Goal: Task Accomplishment & Management: Complete application form

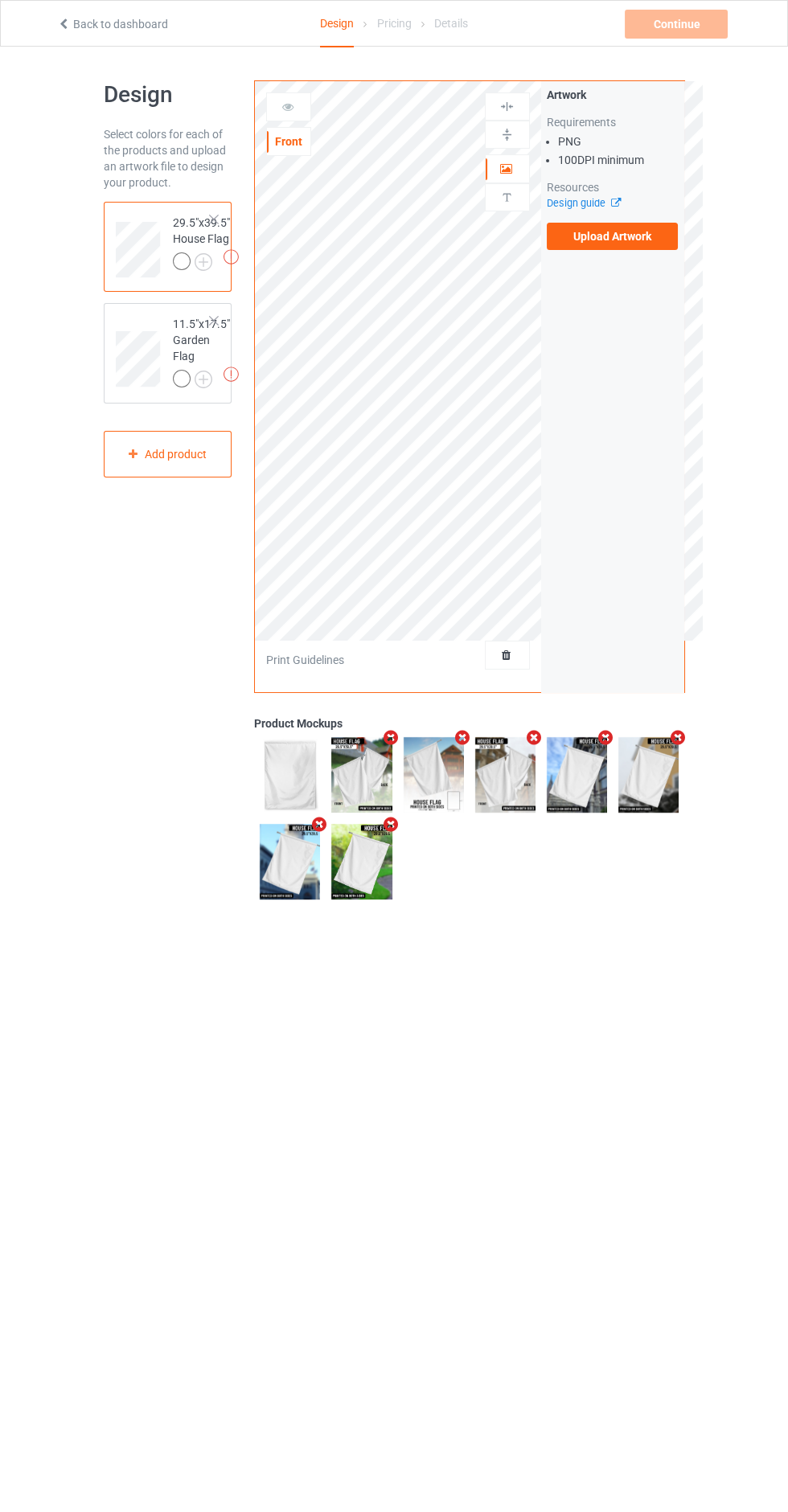
click at [661, 243] on label "Upload Artwork" at bounding box center [612, 236] width 132 height 27
click at [0, 0] on input "Upload Artwork" at bounding box center [0, 0] width 0 height 0
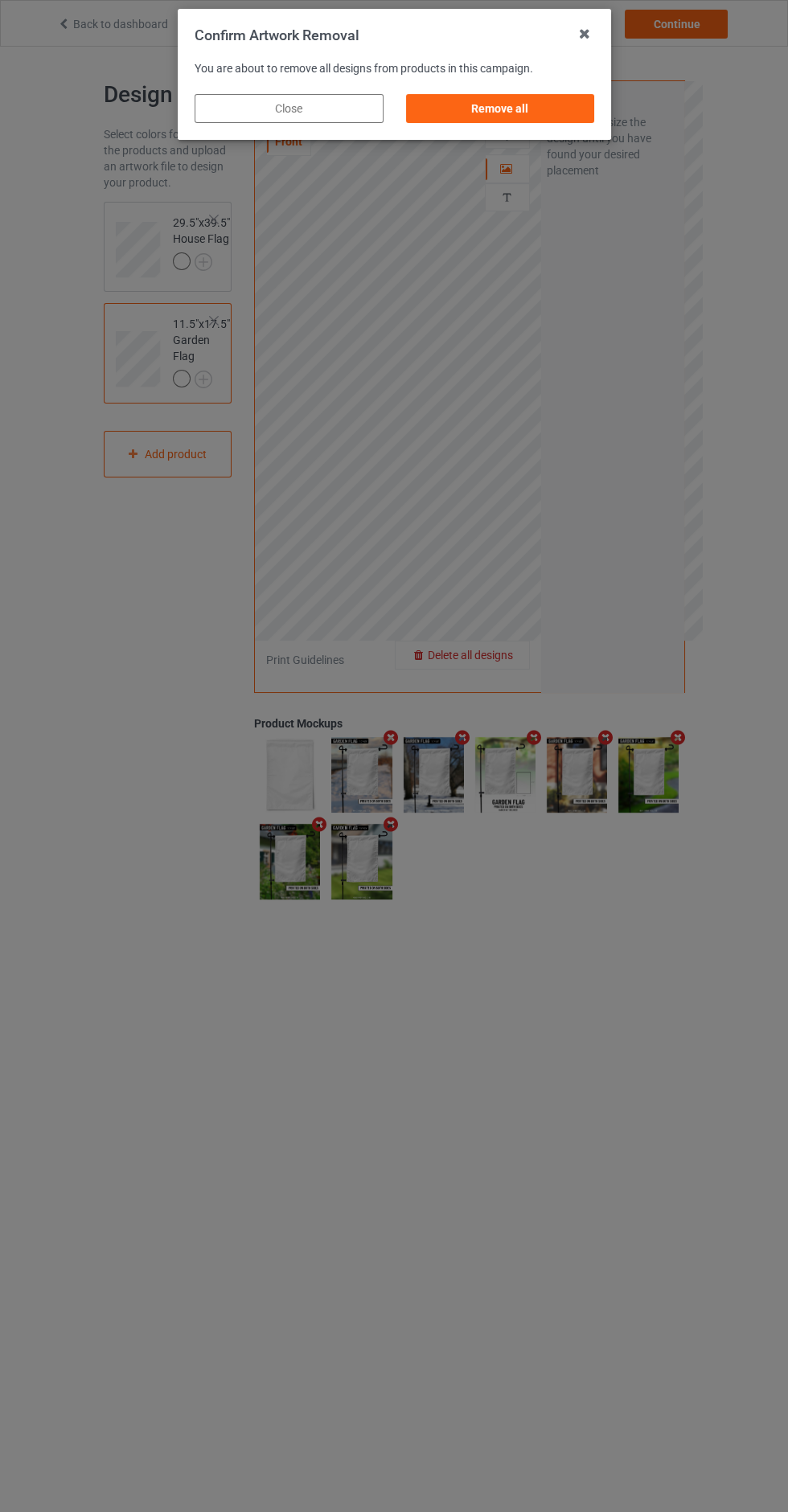
click at [583, 35] on icon at bounding box center [584, 34] width 26 height 26
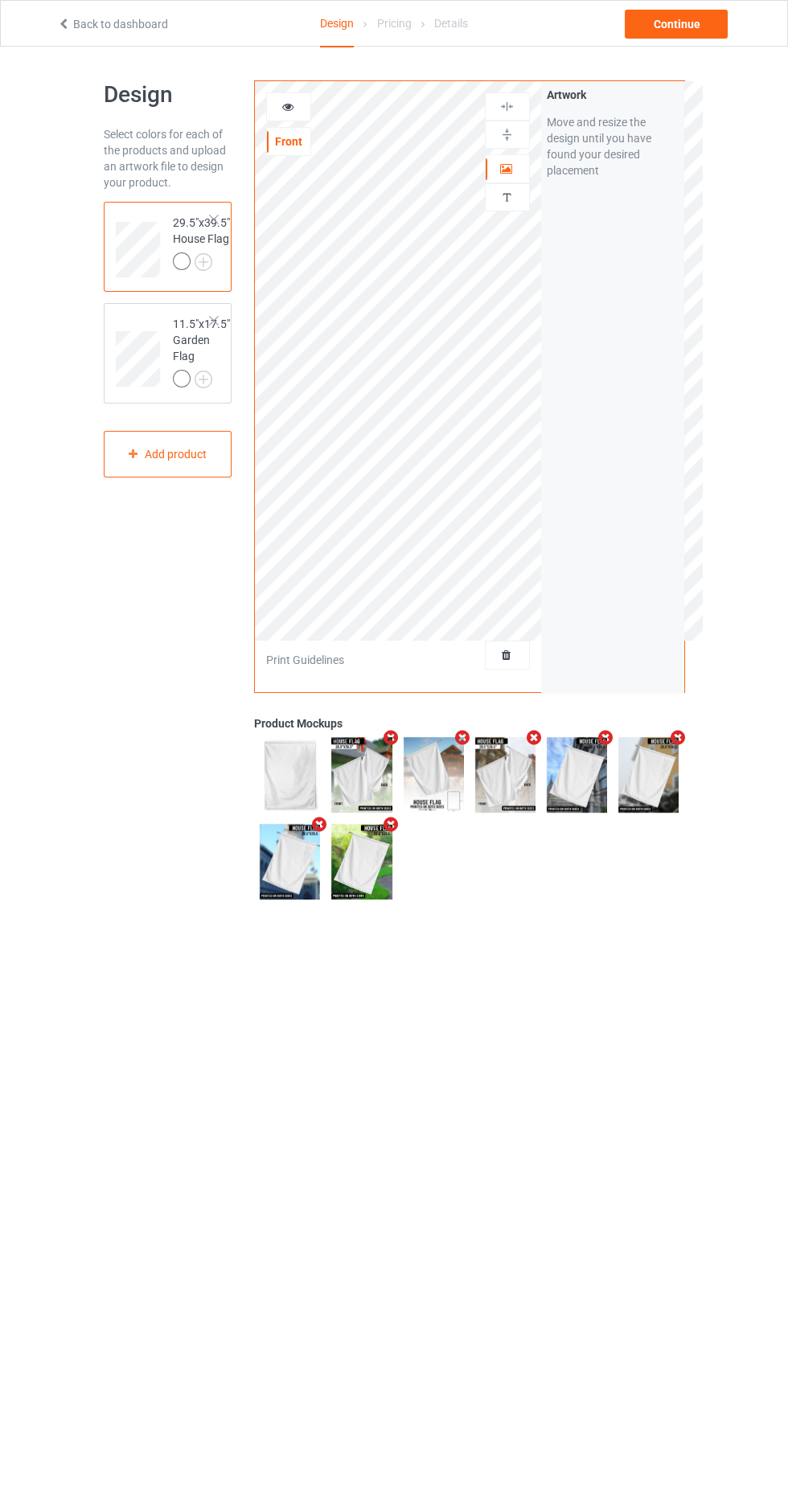
click at [544, 628] on div "Artwork Move and resize the design until you have found your desired placement" at bounding box center [612, 386] width 143 height 611
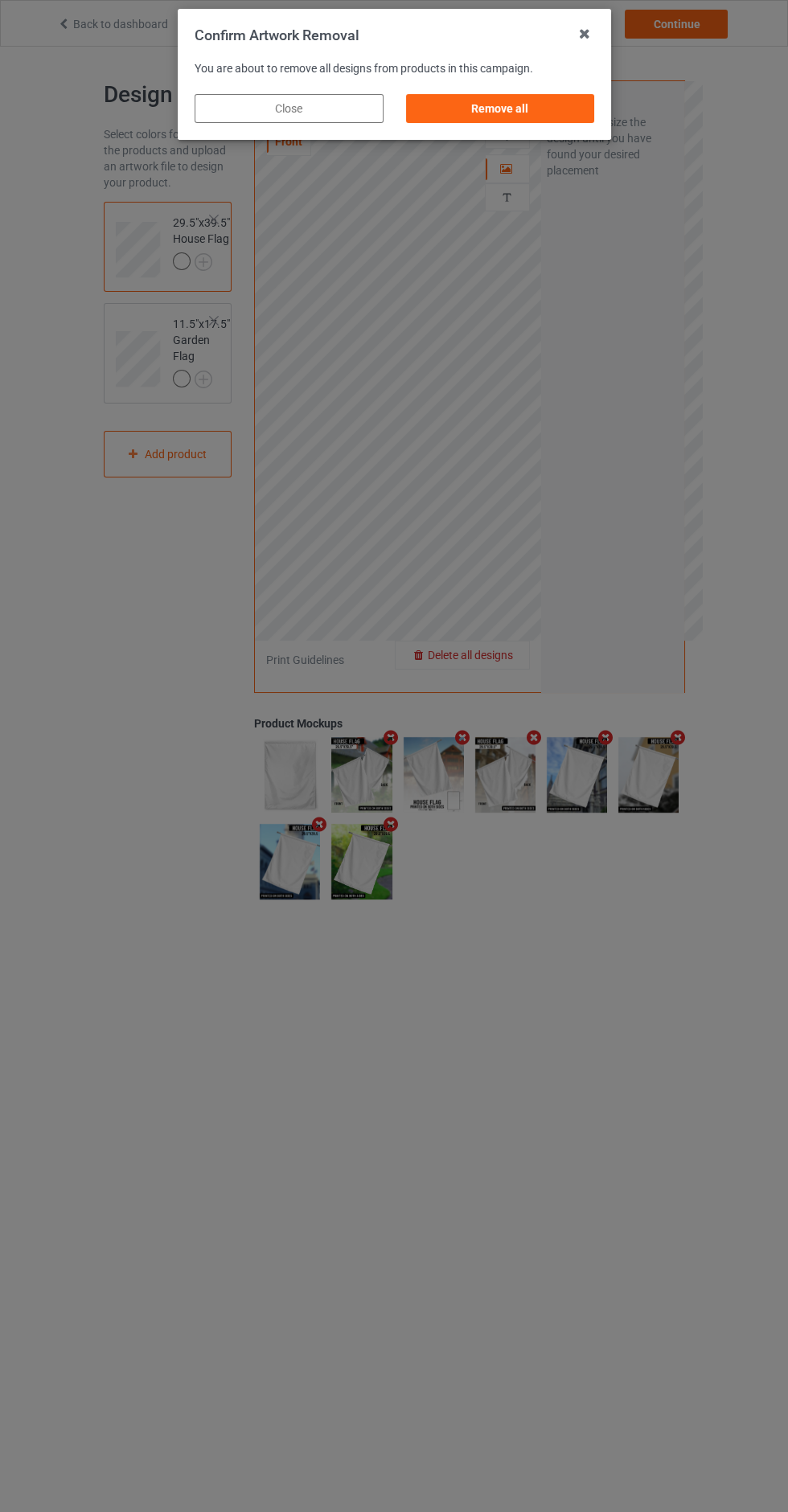
click at [564, 99] on div "Remove all" at bounding box center [499, 108] width 188 height 29
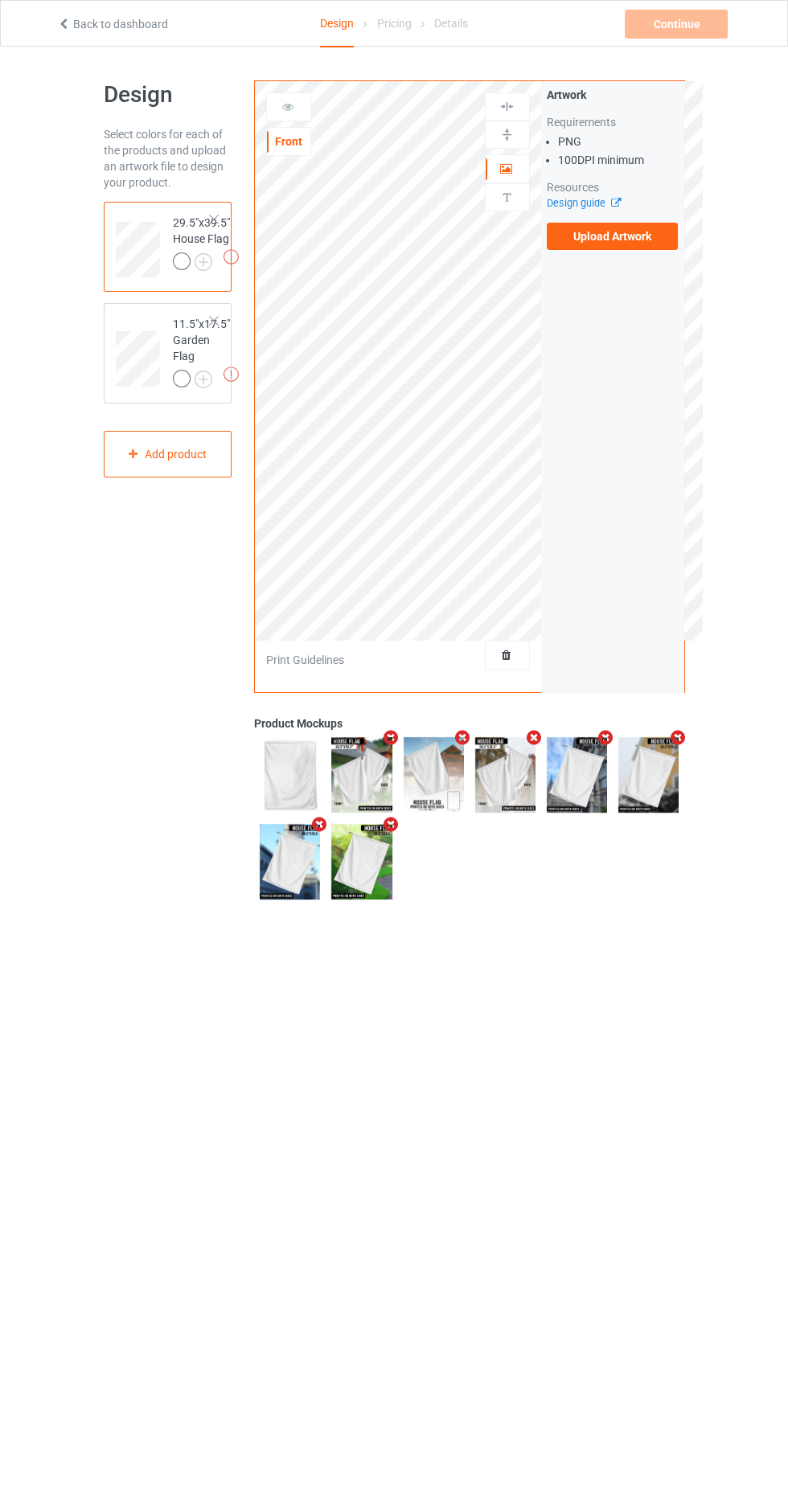
click at [505, 650] on icon at bounding box center [506, 652] width 14 height 11
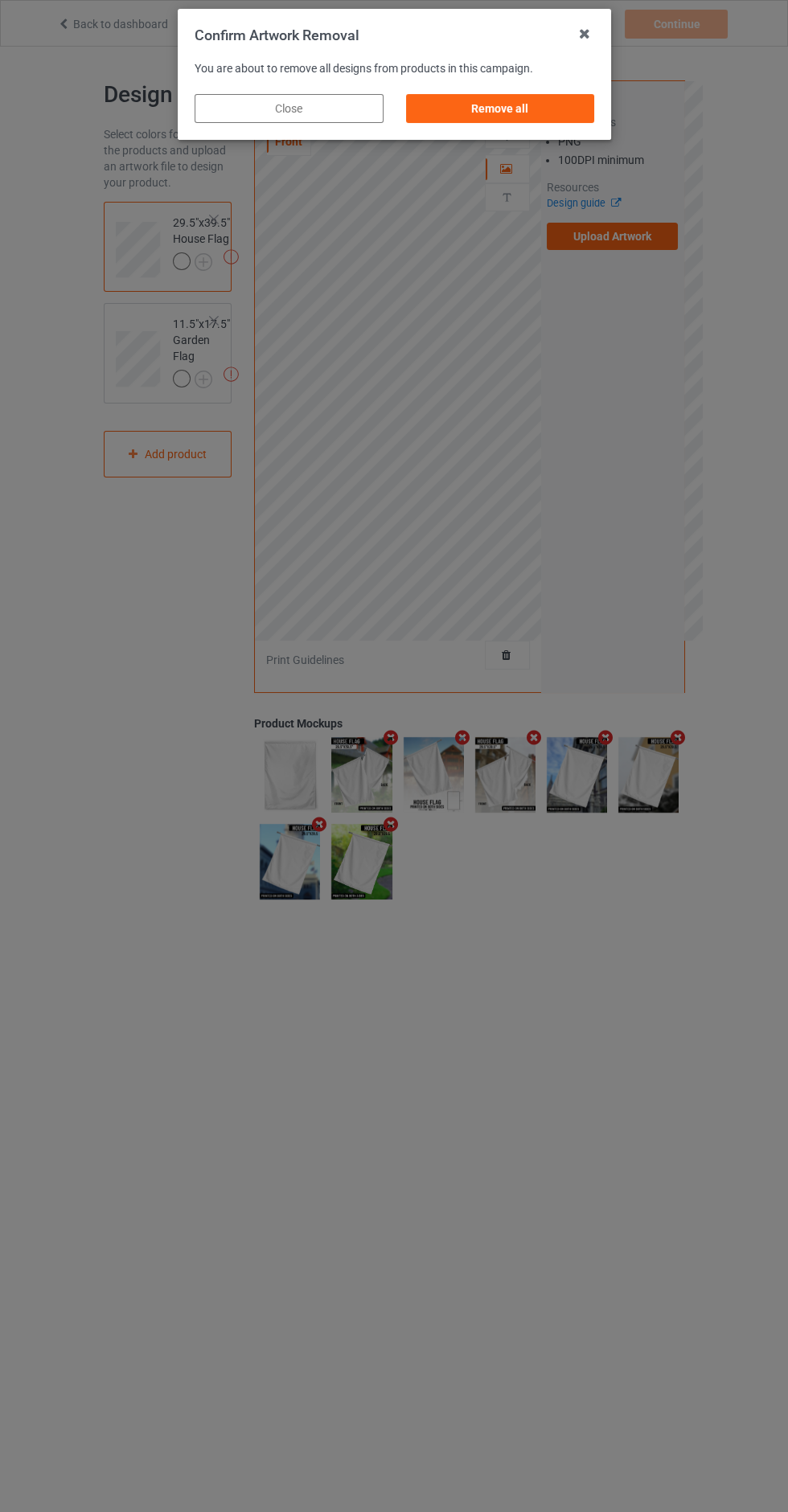
click at [592, 38] on icon at bounding box center [584, 34] width 26 height 26
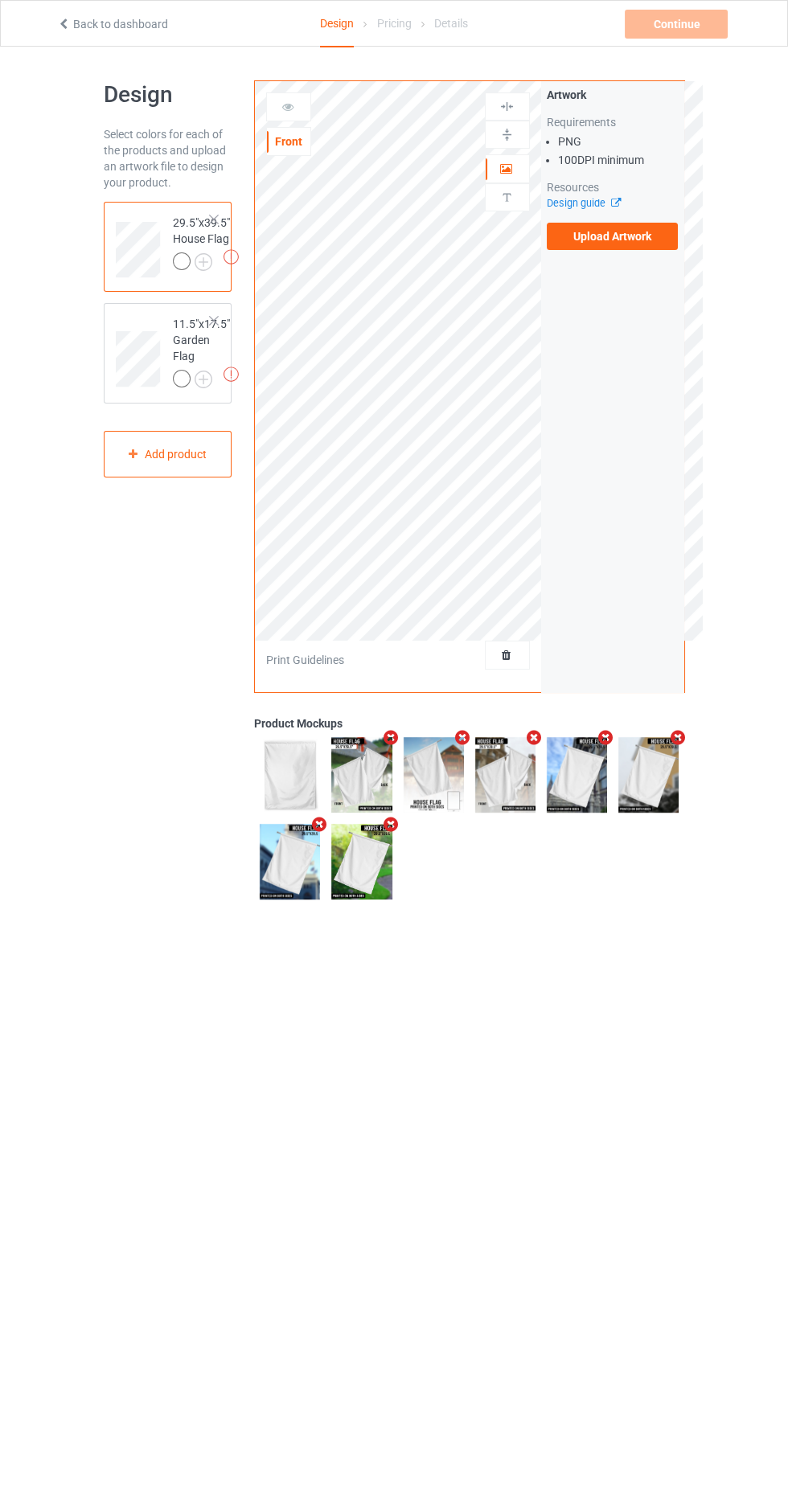
click at [633, 242] on label "Upload Artwork" at bounding box center [612, 236] width 132 height 27
click at [0, 0] on input "Upload Artwork" at bounding box center [0, 0] width 0 height 0
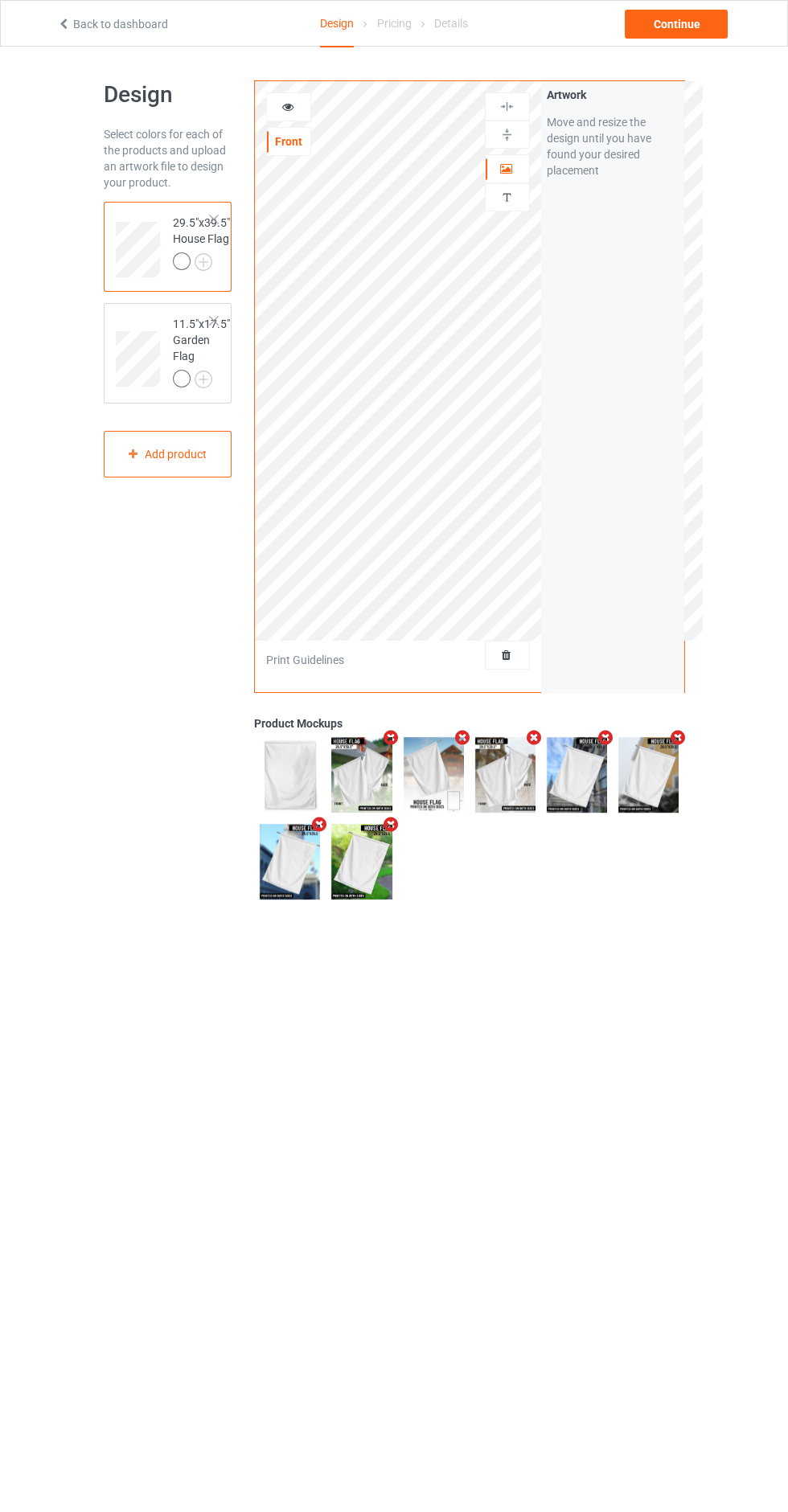
click at [370, 883] on img at bounding box center [361, 861] width 61 height 76
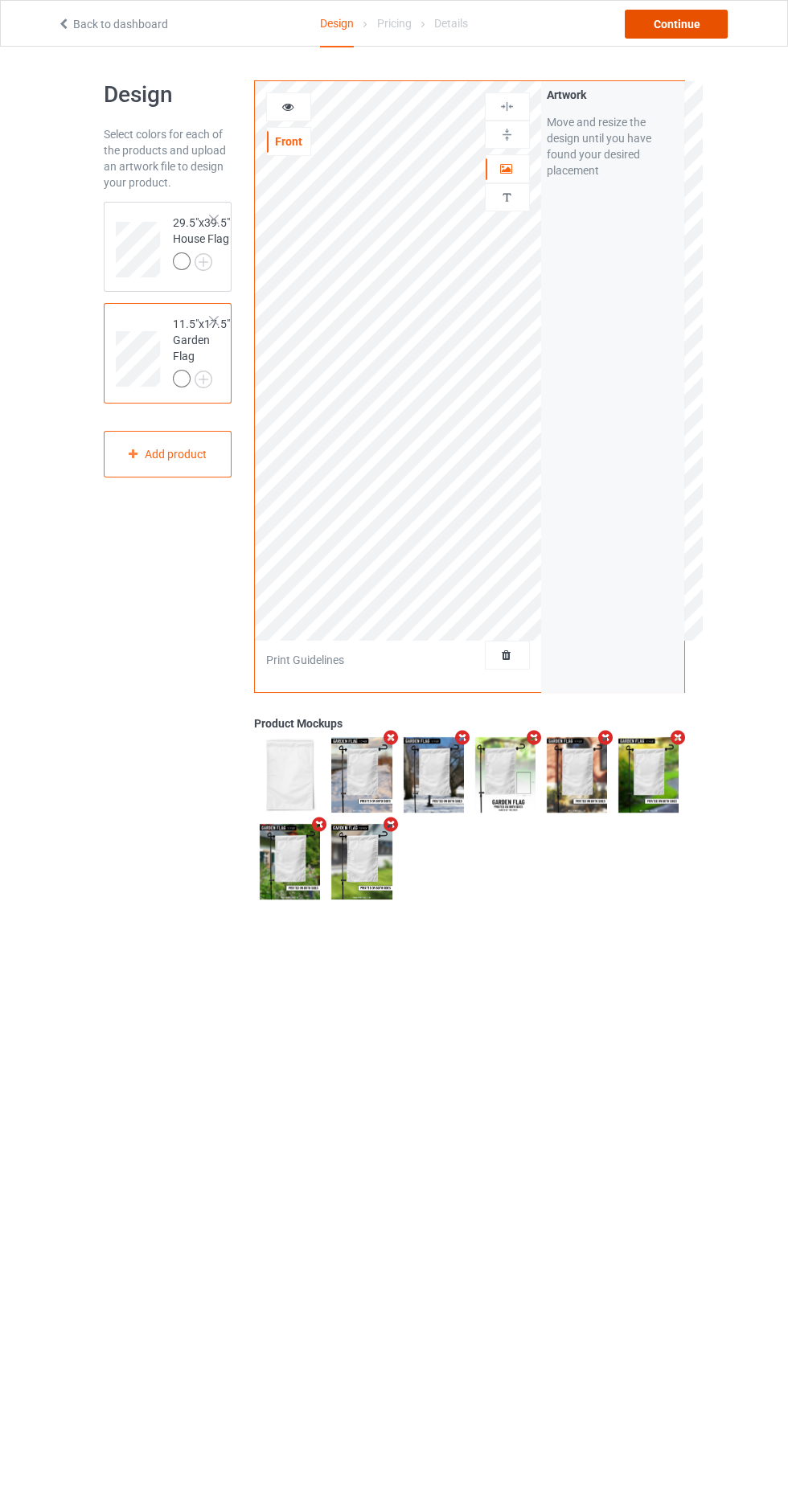
click at [700, 25] on div "Continue" at bounding box center [675, 24] width 103 height 29
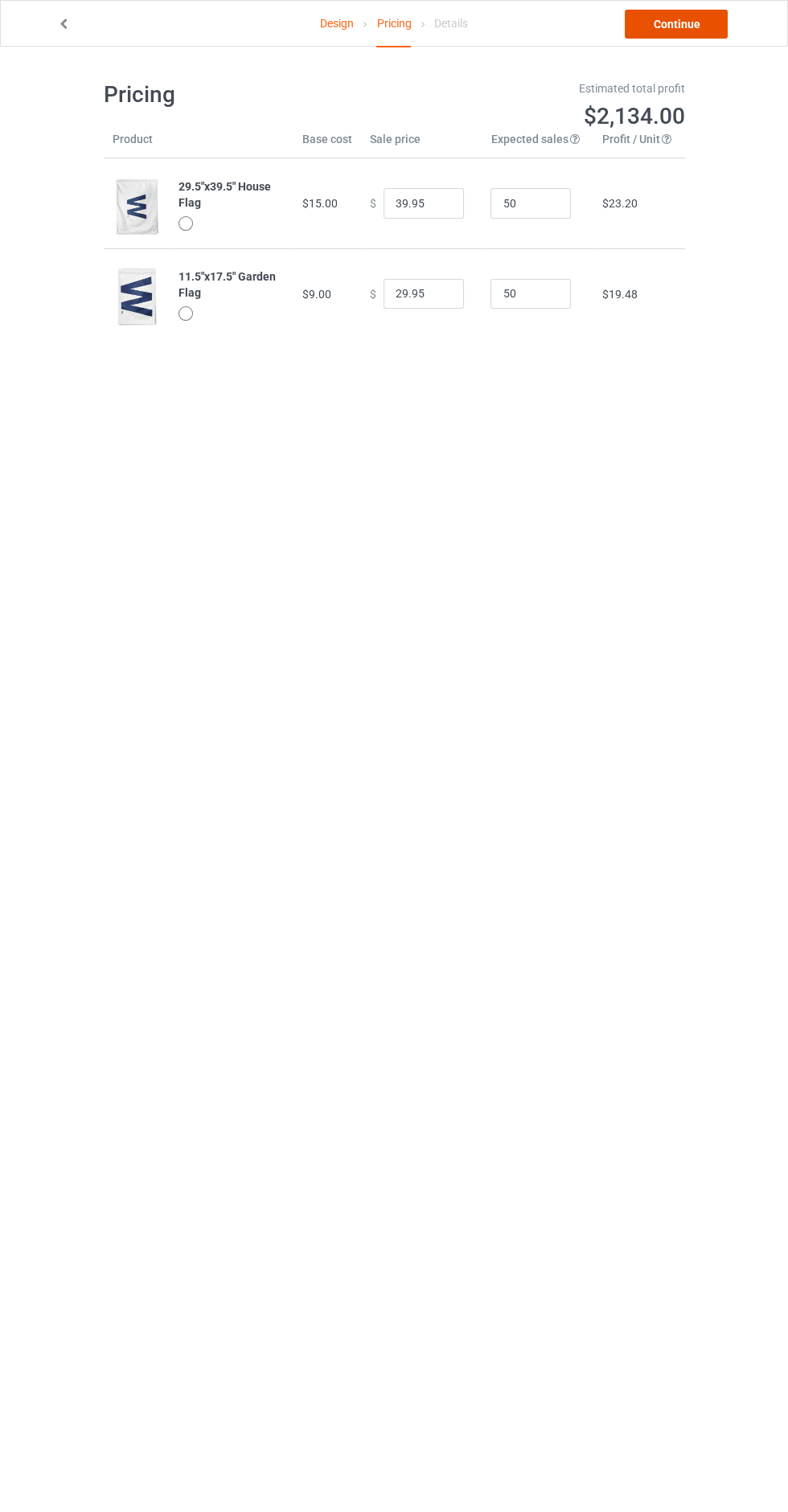
click at [702, 23] on link "Continue" at bounding box center [675, 24] width 103 height 29
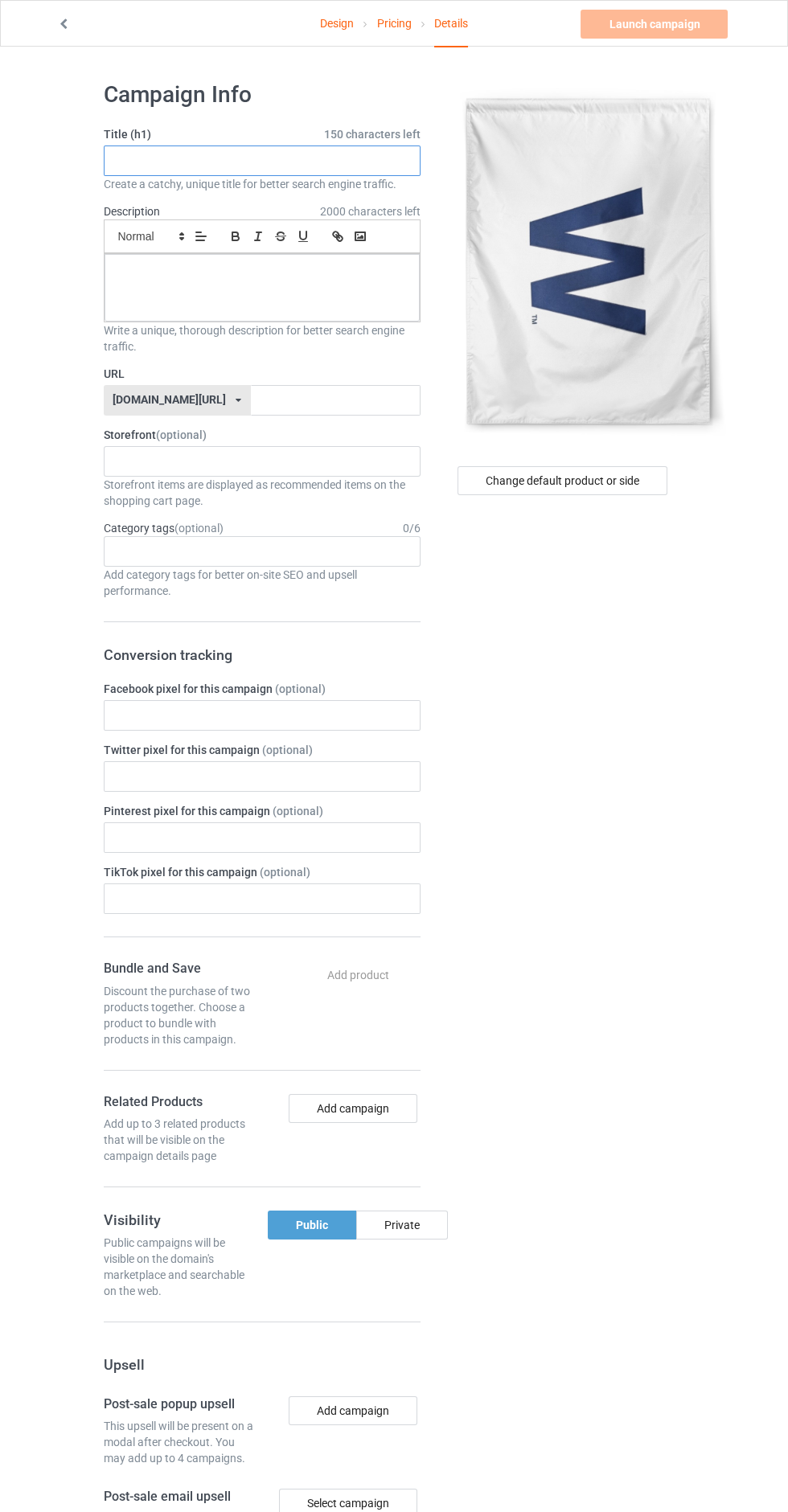
click at [335, 157] on input "text" at bounding box center [262, 161] width 316 height 31
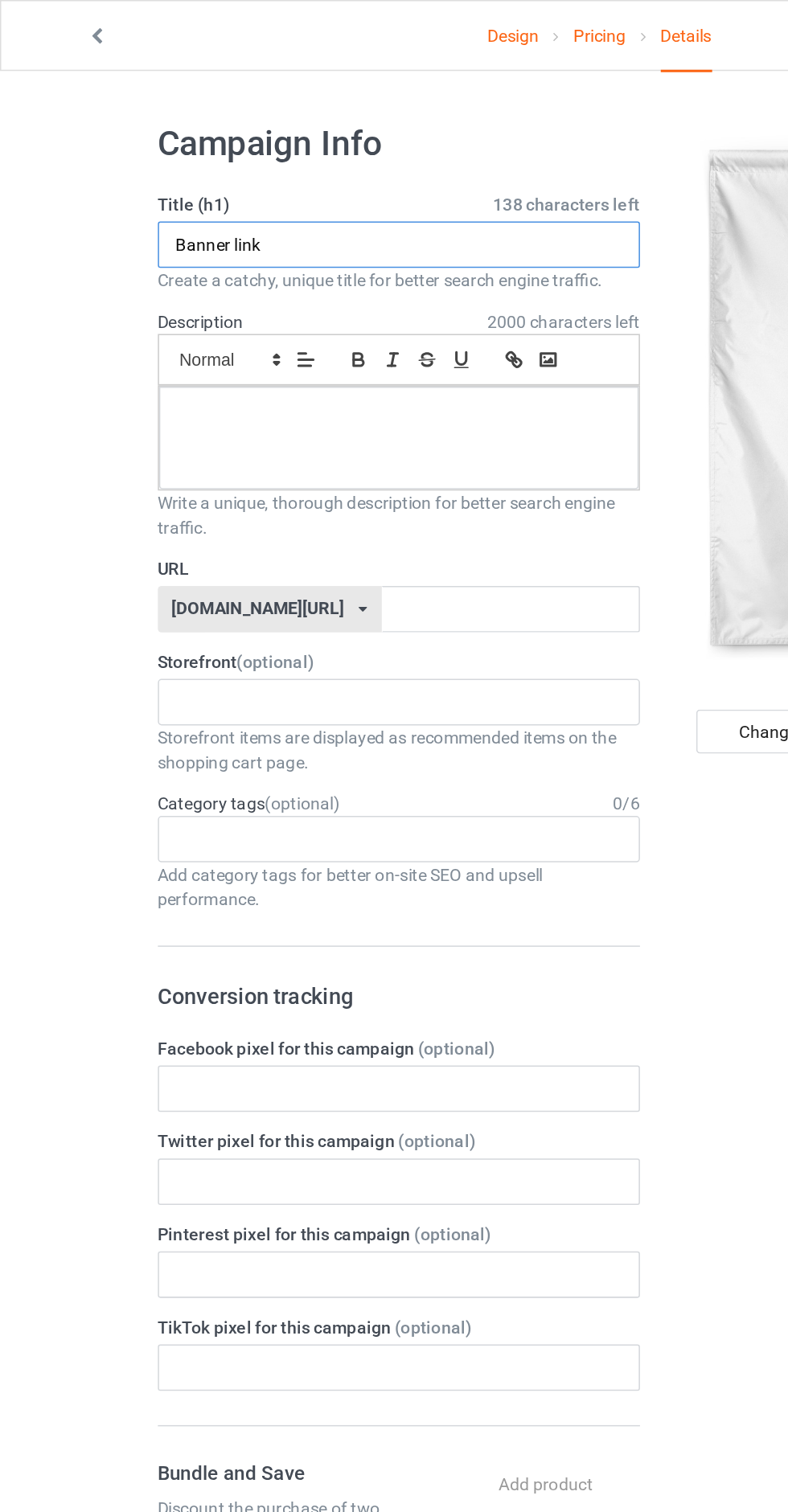
type input "Banner link"
click at [155, 265] on p at bounding box center [262, 272] width 289 height 15
click at [310, 406] on input "text" at bounding box center [335, 400] width 170 height 31
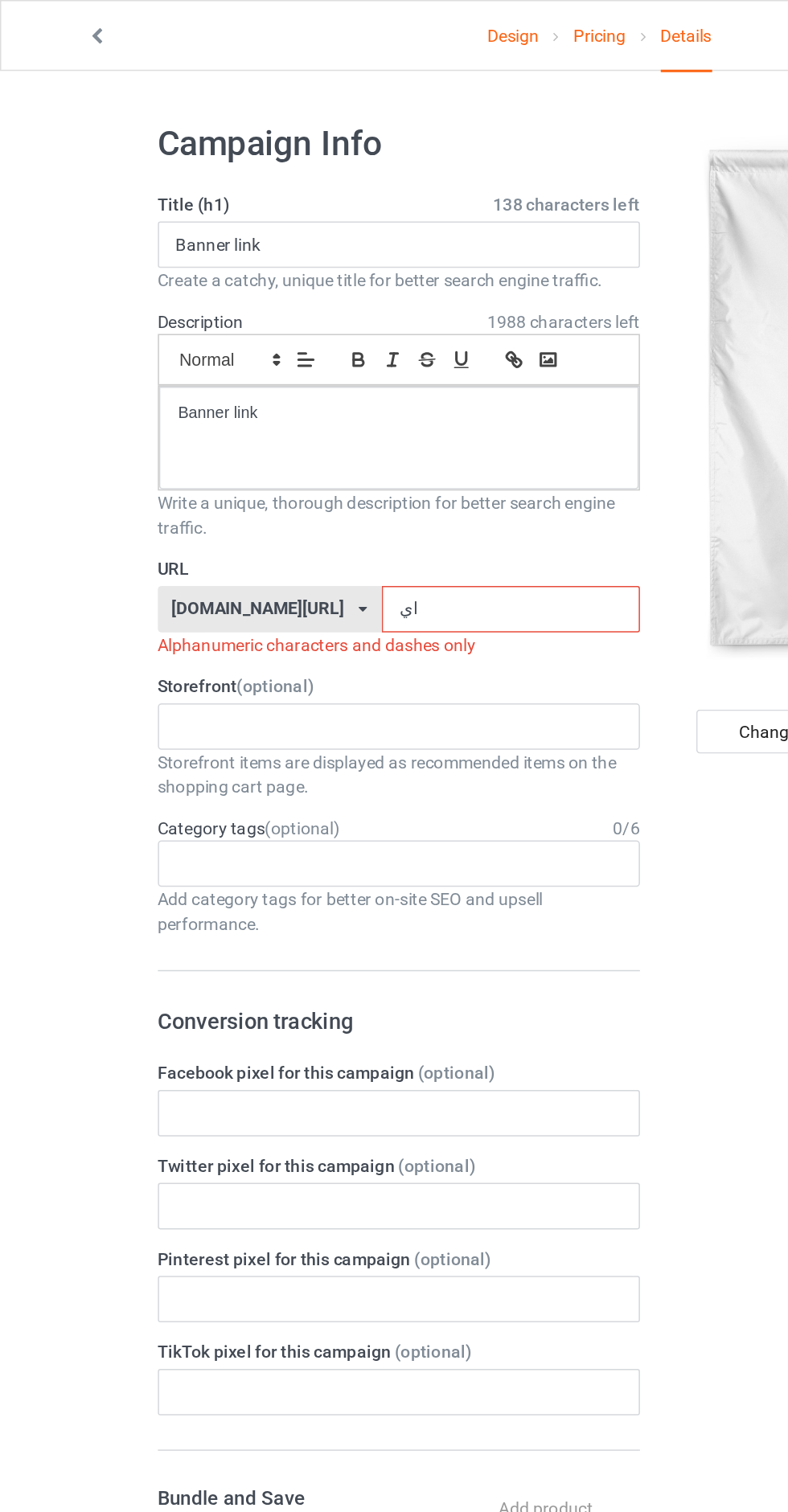
type input "ا"
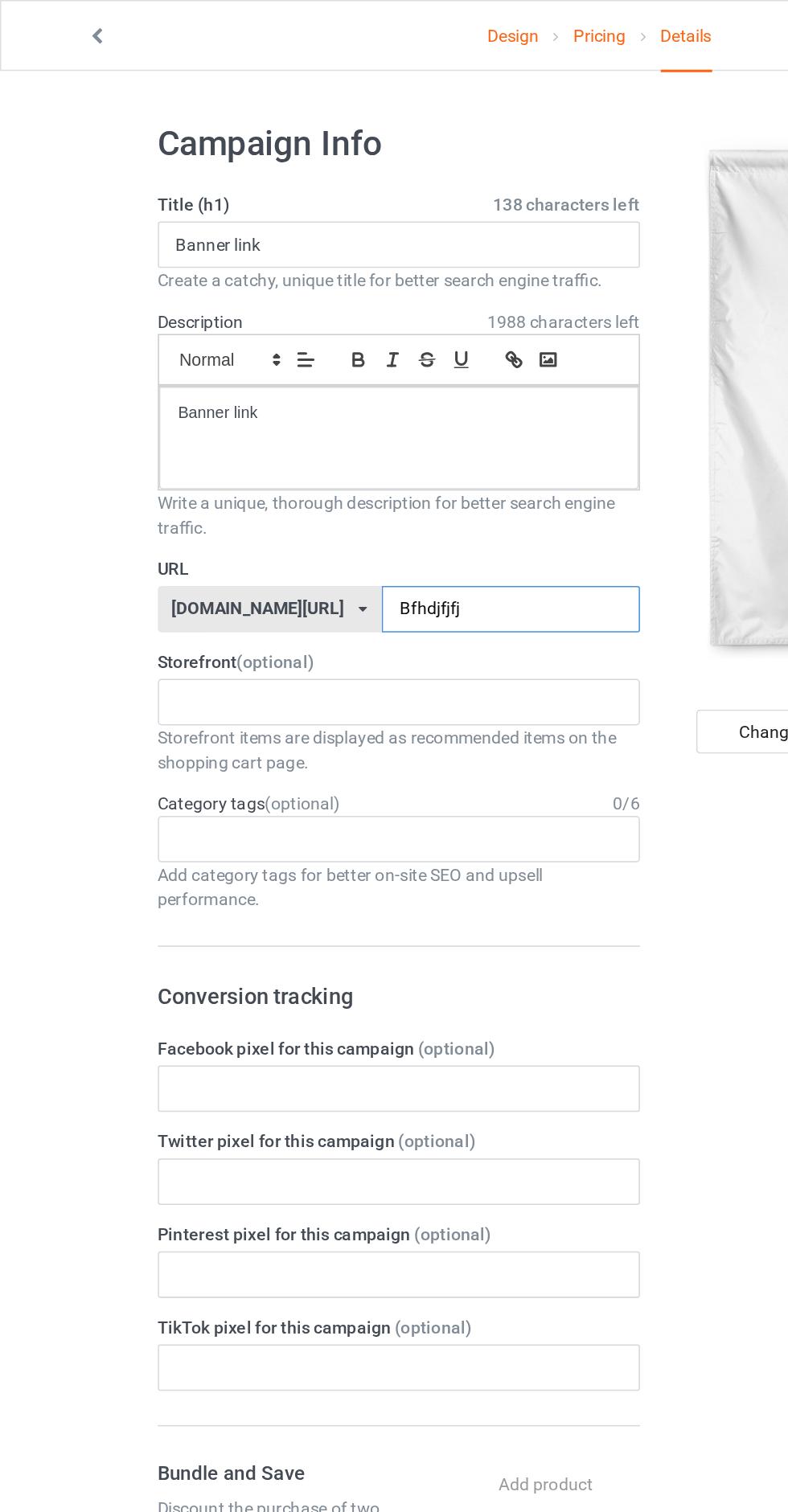
type input "Bfhdjfjfjf"
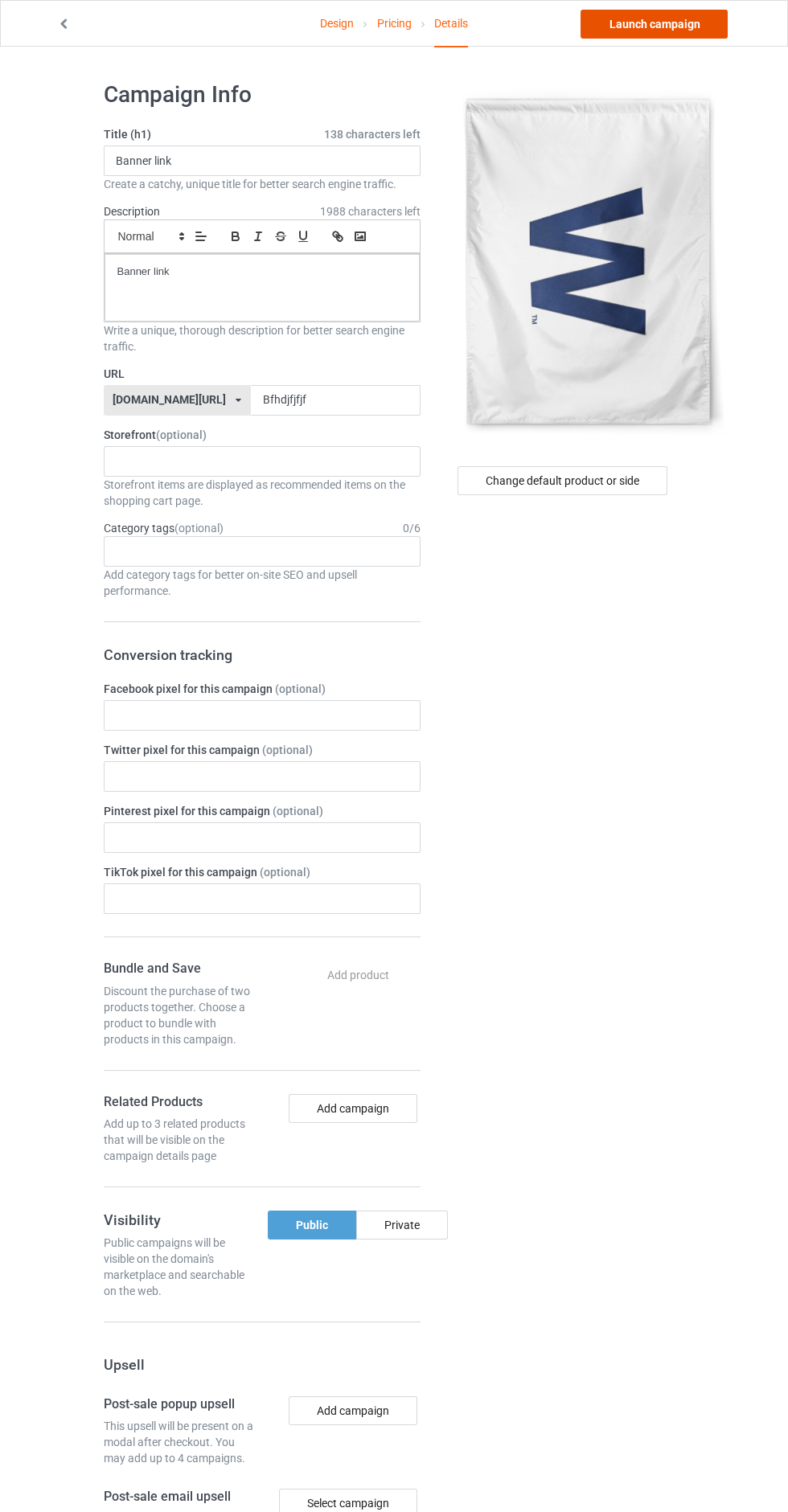
click at [636, 26] on link "Launch campaign" at bounding box center [653, 24] width 147 height 29
